Goal: Task Accomplishment & Management: Manage account settings

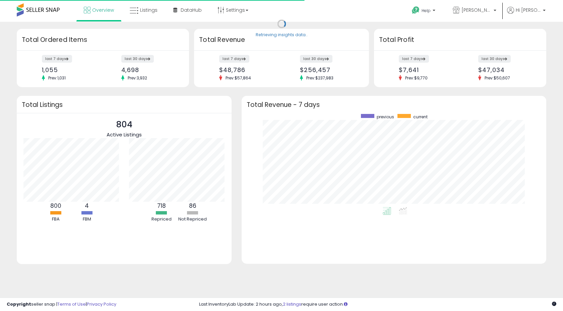
scroll to position [93, 291]
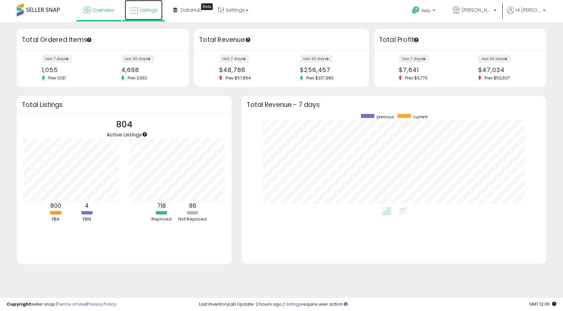
click at [149, 14] on link "Listings" at bounding box center [144, 10] width 38 height 20
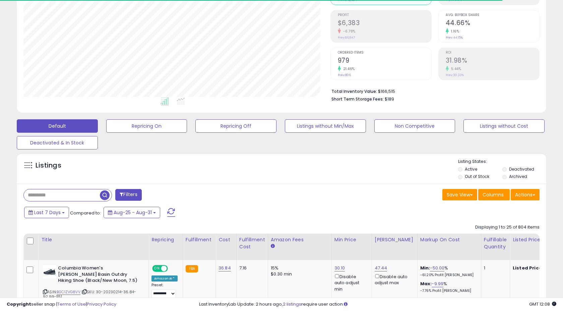
scroll to position [92, 0]
drag, startPoint x: 239, startPoint y: 177, endPoint x: 239, endPoint y: 158, distance: 19.8
click at [239, 158] on div "Listings" at bounding box center [282, 169] width 530 height 23
click at [238, 125] on button "Repricing Off" at bounding box center [236, 125] width 81 height 13
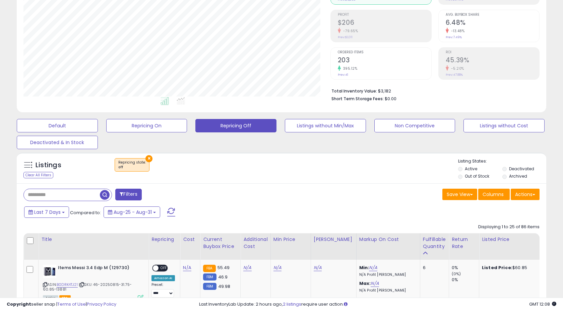
scroll to position [137, 307]
click at [236, 130] on button "Repricing Off" at bounding box center [236, 125] width 81 height 13
drag, startPoint x: 258, startPoint y: 165, endPoint x: 255, endPoint y: 141, distance: 23.6
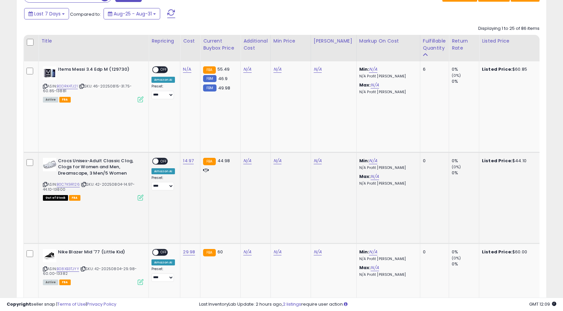
scroll to position [298, 0]
